Goal: Use online tool/utility: Utilize a website feature to perform a specific function

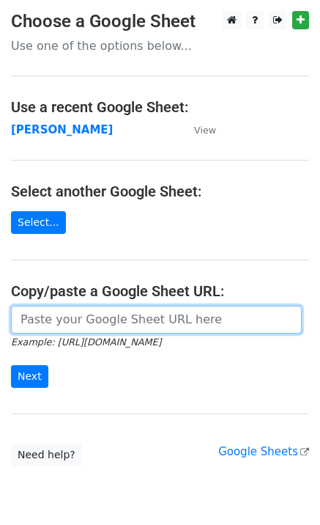
click at [84, 324] on input "url" at bounding box center [156, 320] width 291 height 28
paste input "[URL][DOMAIN_NAME]"
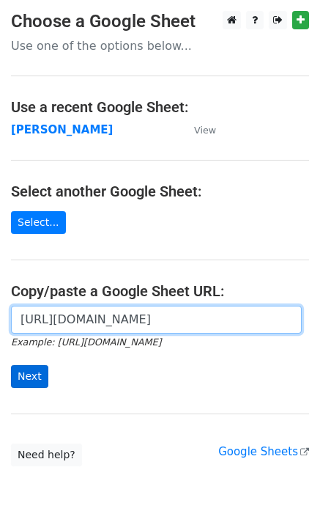
scroll to position [0, 413]
type input "[URL][DOMAIN_NAME]"
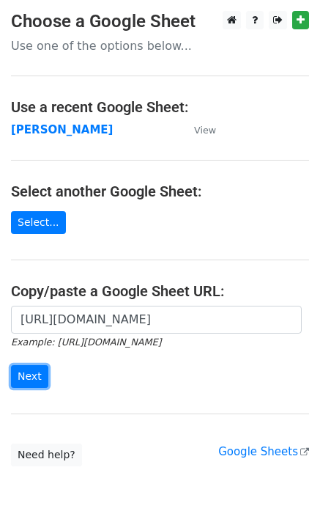
click at [23, 373] on input "Next" at bounding box center [29, 376] width 37 height 23
